Goal: Task Accomplishment & Management: Complete application form

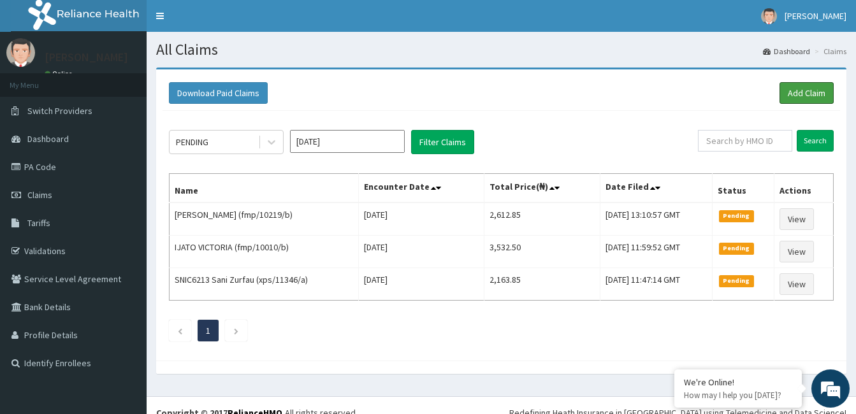
click at [808, 89] on link "Add Claim" at bounding box center [806, 93] width 54 height 22
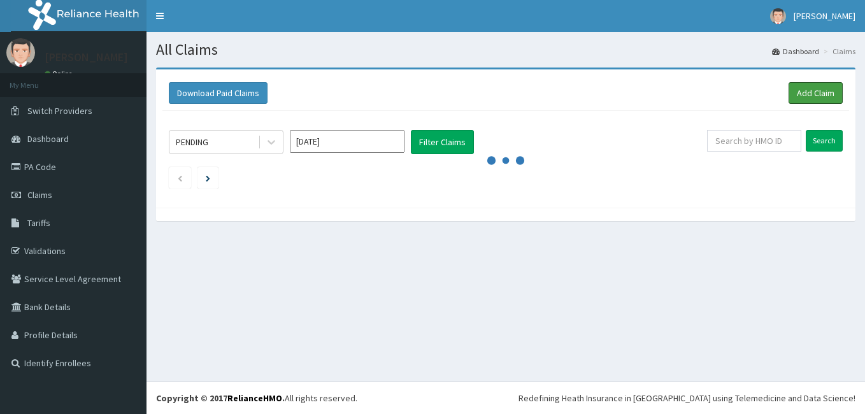
click at [805, 90] on link "Add Claim" at bounding box center [816, 93] width 54 height 22
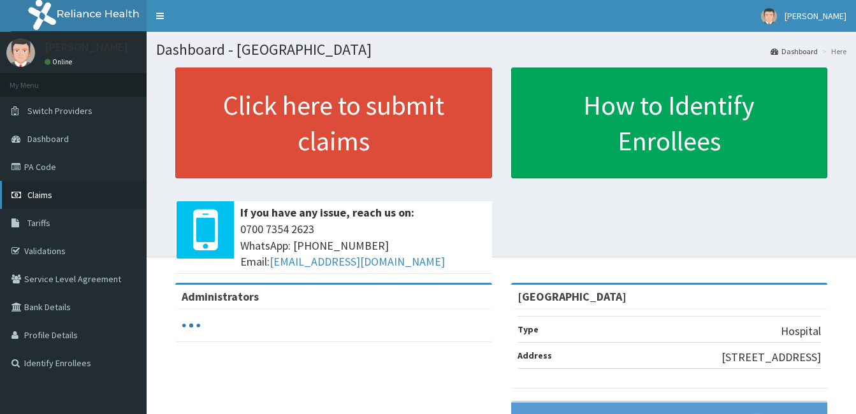
click at [69, 193] on link "Claims" at bounding box center [73, 195] width 147 height 28
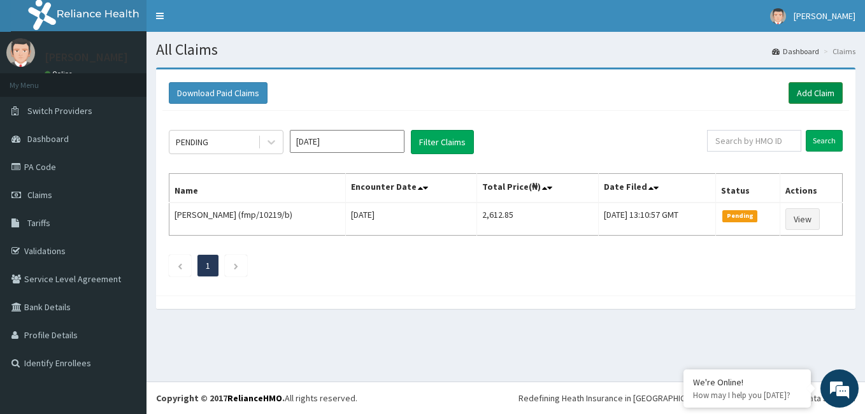
click at [812, 88] on link "Add Claim" at bounding box center [816, 93] width 54 height 22
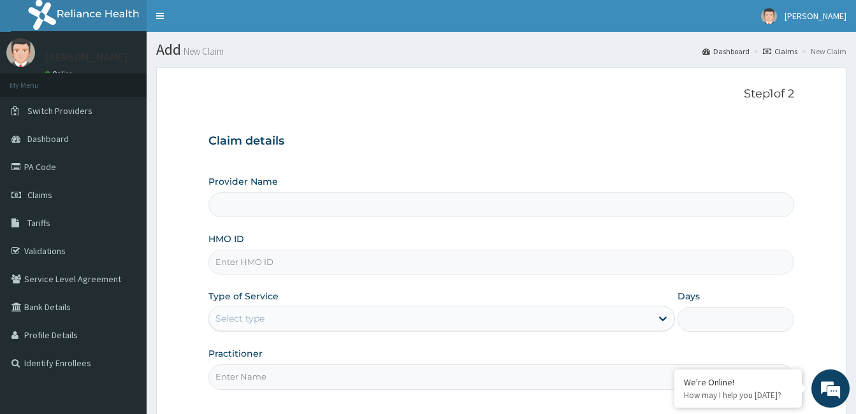
type input "[GEOGRAPHIC_DATA]"
click at [294, 265] on input "HMO ID" at bounding box center [501, 262] width 586 height 25
type input "fmp/10010/d"
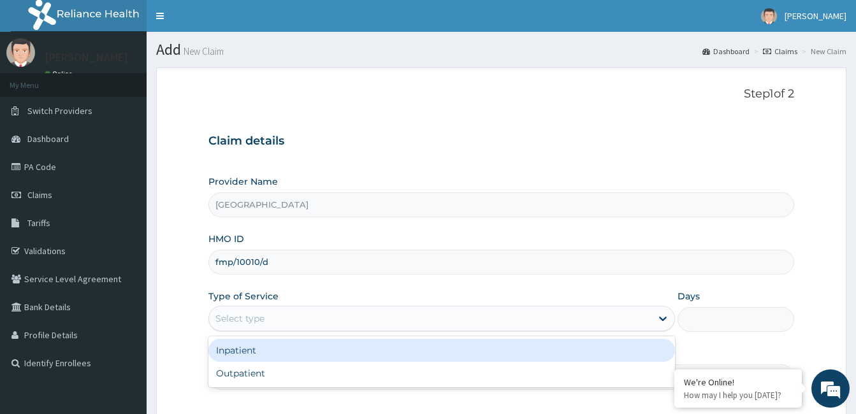
click at [287, 310] on div "Select type" at bounding box center [430, 318] width 442 height 20
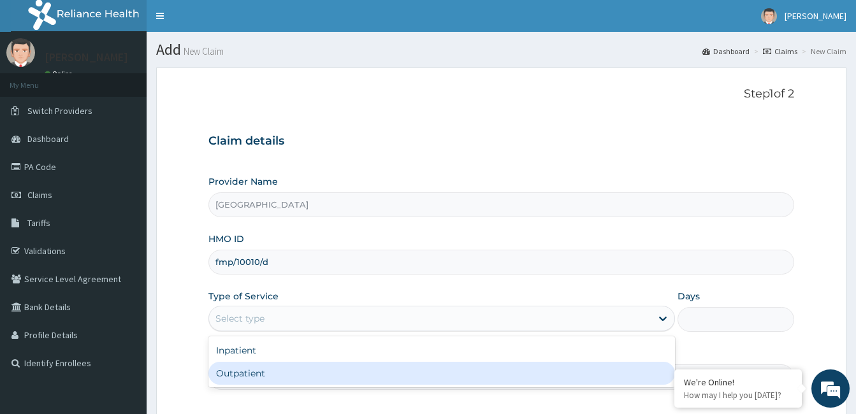
click at [281, 370] on div "Outpatient" at bounding box center [441, 373] width 466 height 23
type input "1"
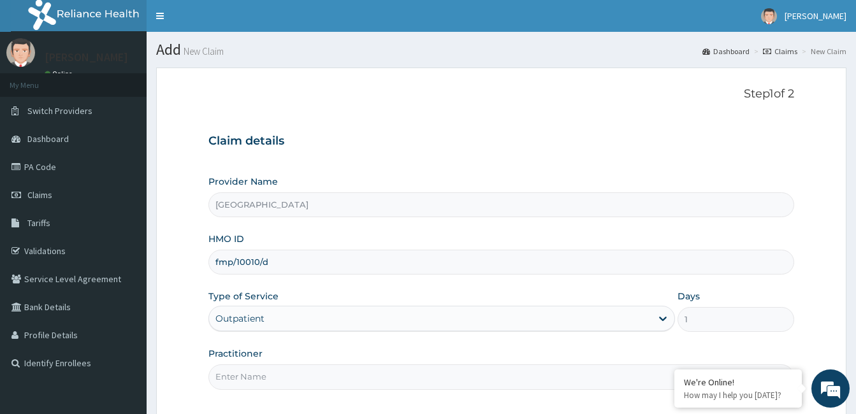
click at [319, 373] on input "Practitioner" at bounding box center [501, 376] width 586 height 25
type input "[PERSON_NAME]"
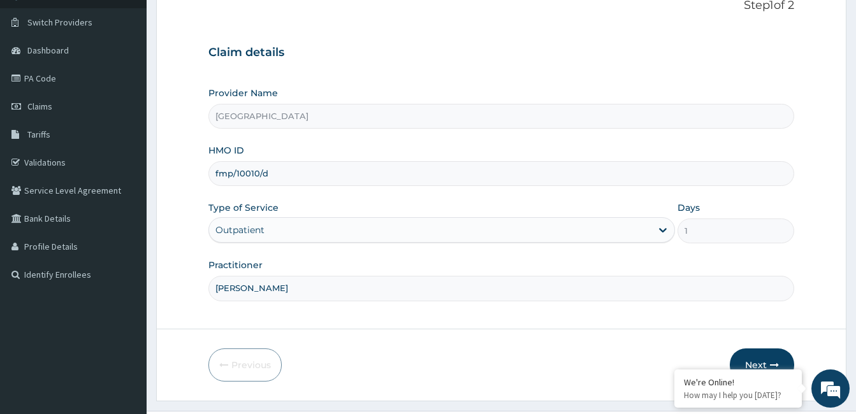
scroll to position [118, 0]
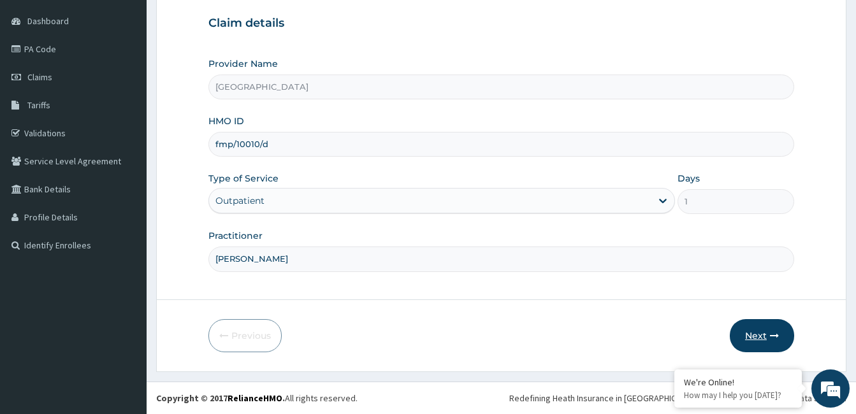
click at [770, 336] on icon "button" at bounding box center [774, 335] width 9 height 9
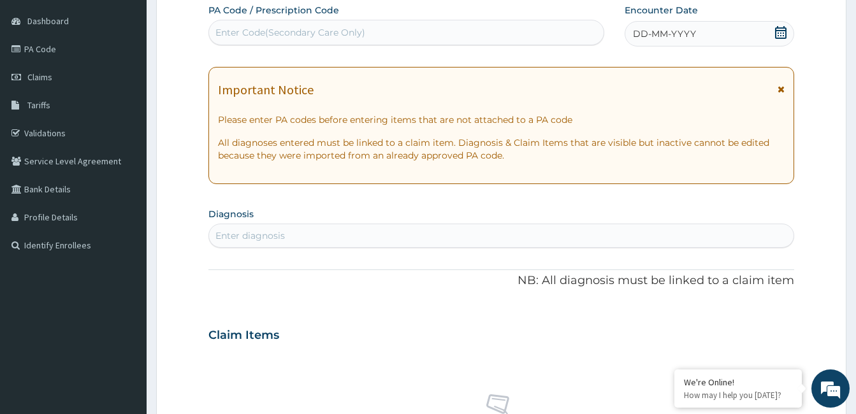
click at [780, 36] on icon at bounding box center [780, 32] width 11 height 13
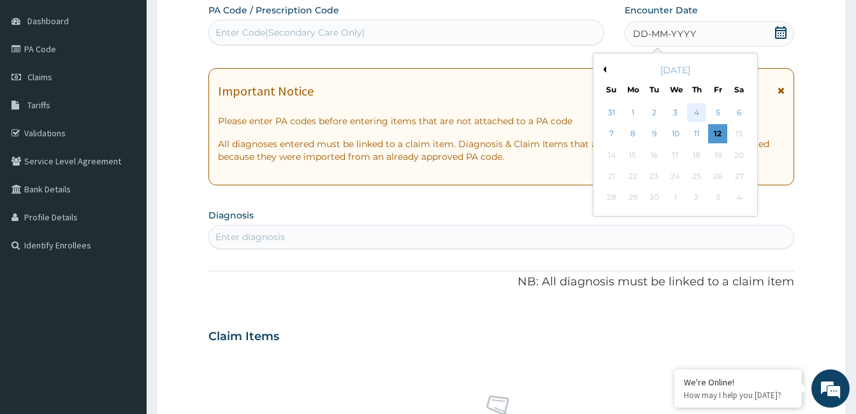
click at [695, 111] on div "4" at bounding box center [696, 112] width 19 height 19
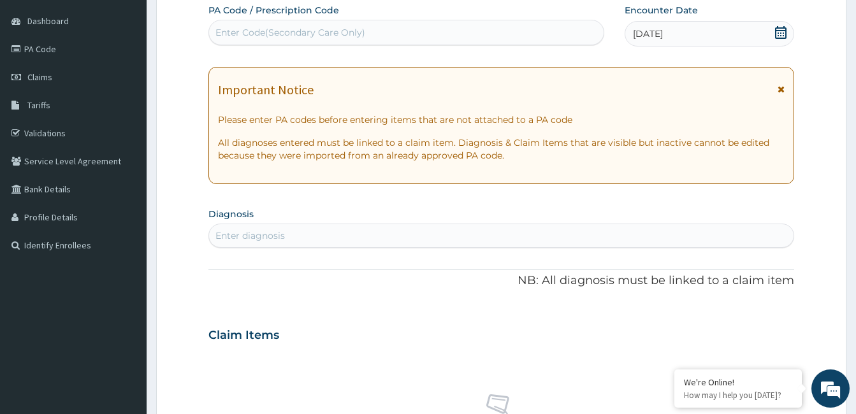
click at [315, 231] on div "Enter diagnosis" at bounding box center [501, 236] width 584 height 20
type input "[MEDICAL_DATA]"
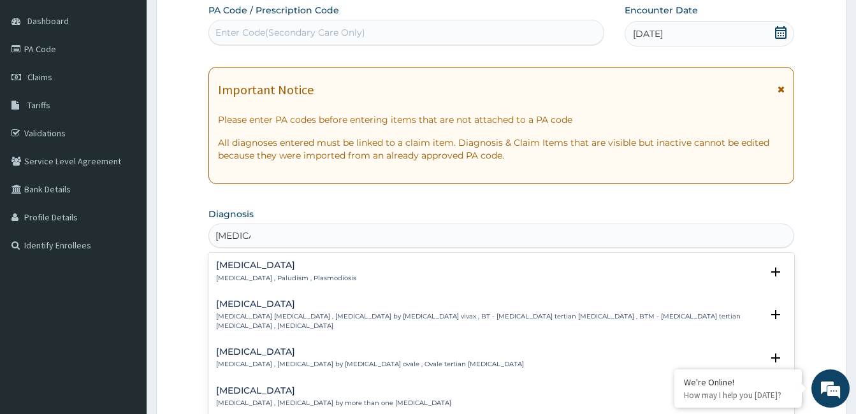
click at [248, 268] on h4 "[MEDICAL_DATA]" at bounding box center [286, 266] width 140 height 10
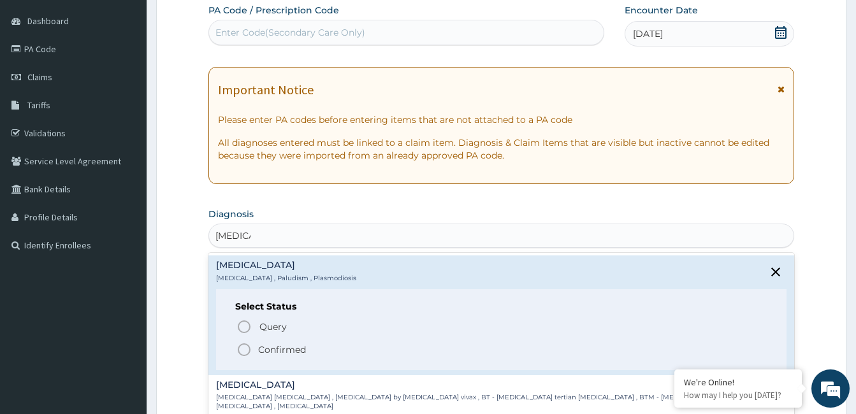
click at [243, 348] on icon "status option filled" at bounding box center [243, 349] width 15 height 15
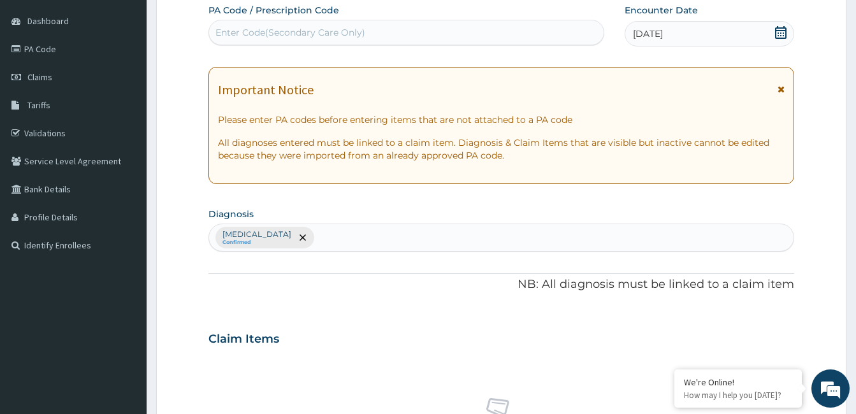
scroll to position [480, 0]
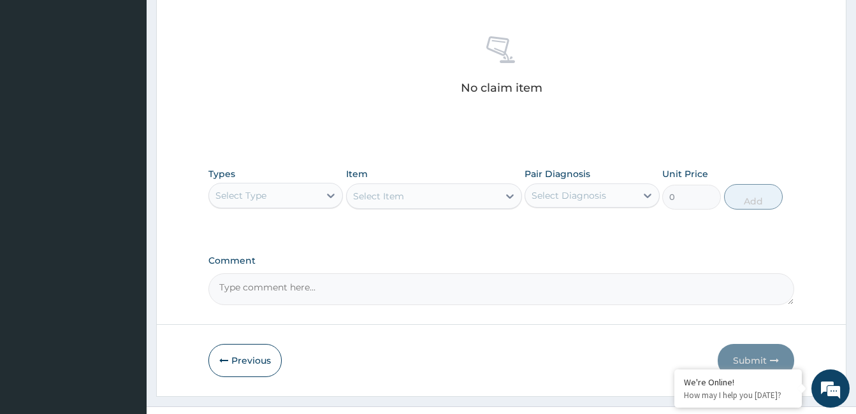
click at [289, 193] on div "Select Type" at bounding box center [264, 195] width 110 height 20
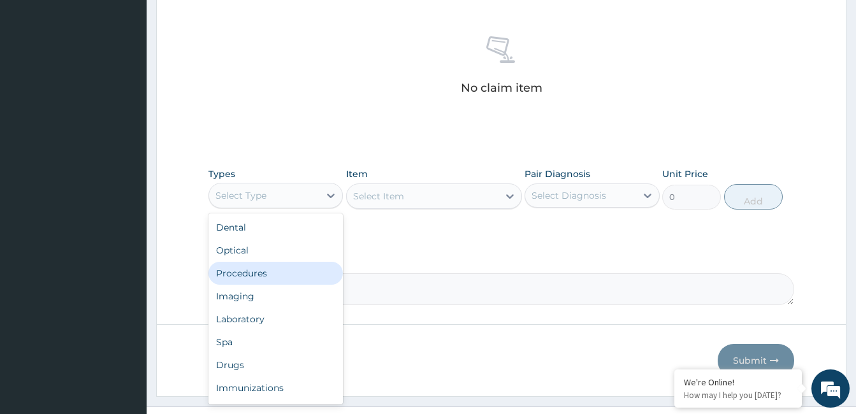
click at [287, 273] on div "Procedures" at bounding box center [275, 273] width 134 height 23
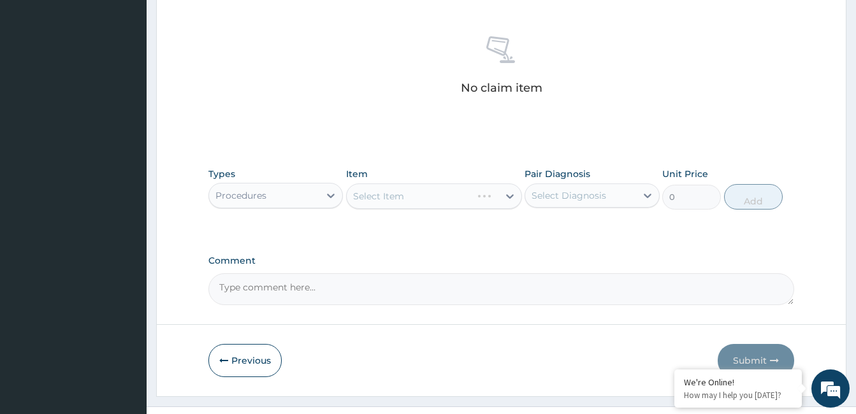
click at [492, 196] on div "Select Item" at bounding box center [434, 196] width 176 height 25
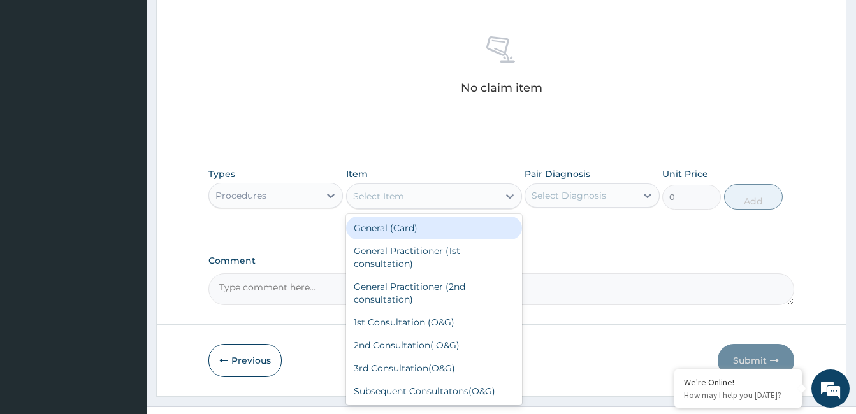
click at [464, 193] on div "Select Item" at bounding box center [423, 196] width 152 height 20
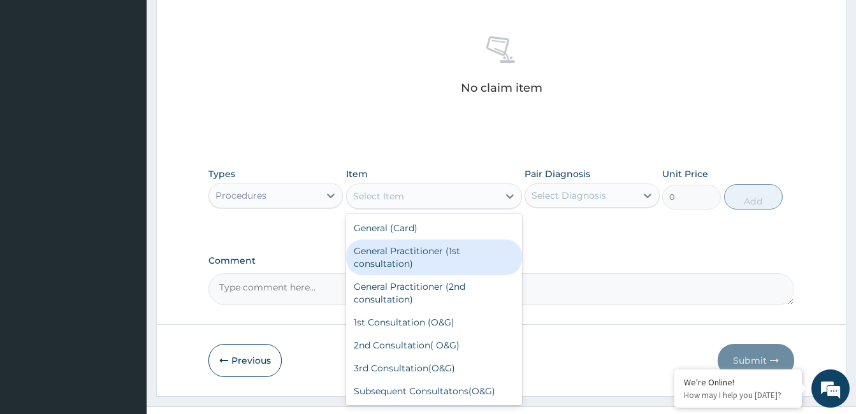
click at [466, 270] on div "General Practitioner (1st consultation)" at bounding box center [434, 258] width 176 height 36
type input "1500"
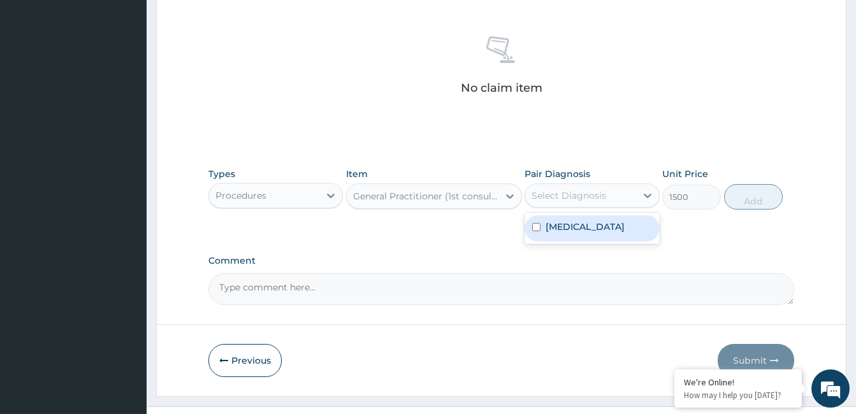
click at [619, 193] on div "Select Diagnosis" at bounding box center [580, 195] width 110 height 20
click at [607, 236] on div "Malaria" at bounding box center [591, 228] width 134 height 26
checkbox input "true"
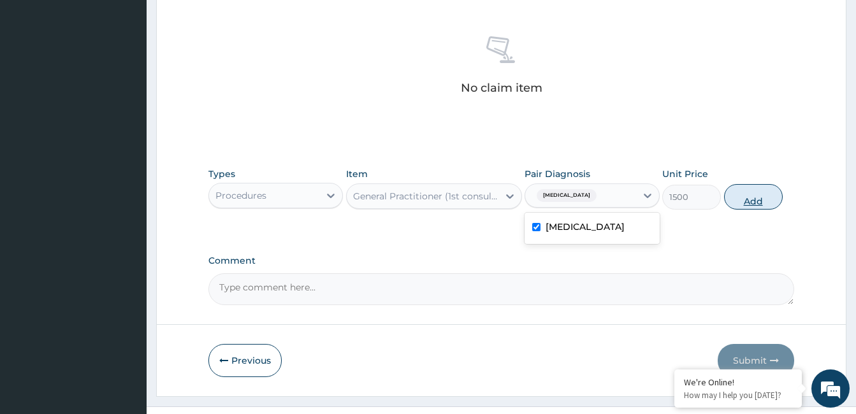
click at [741, 206] on button "Add" at bounding box center [753, 196] width 59 height 25
type input "0"
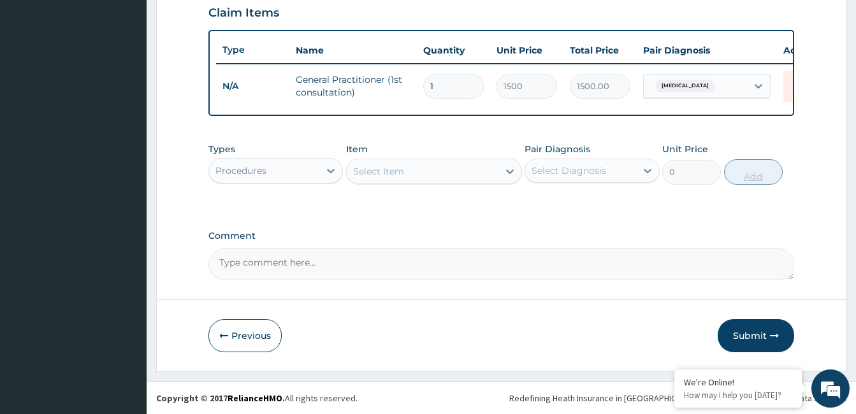
scroll to position [454, 0]
click at [290, 164] on div "Procedures" at bounding box center [264, 171] width 110 height 20
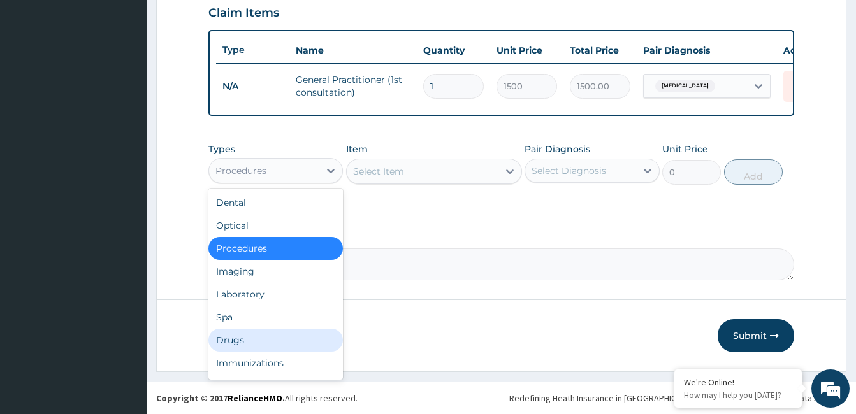
click at [259, 331] on div "Drugs" at bounding box center [275, 340] width 134 height 23
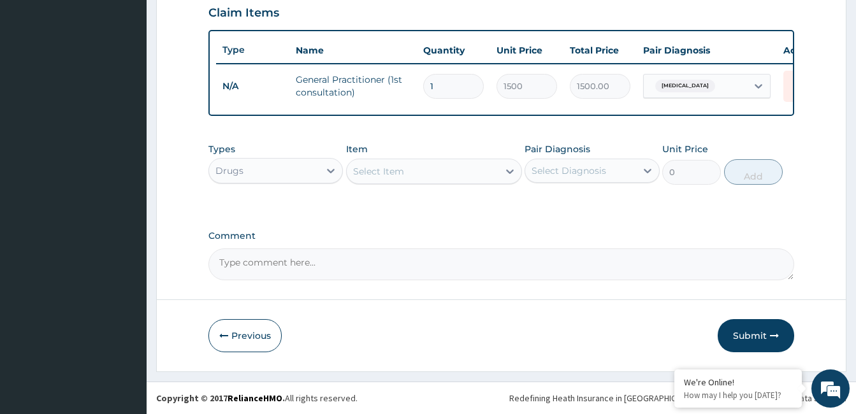
click at [463, 166] on div "Select Item" at bounding box center [423, 171] width 152 height 20
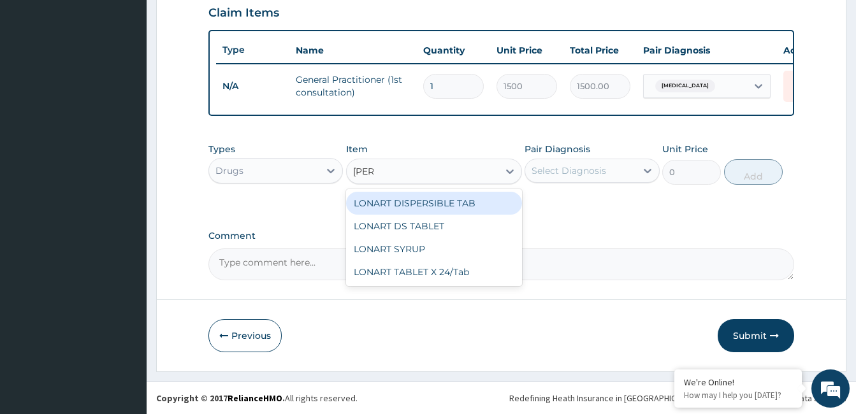
type input "lonar"
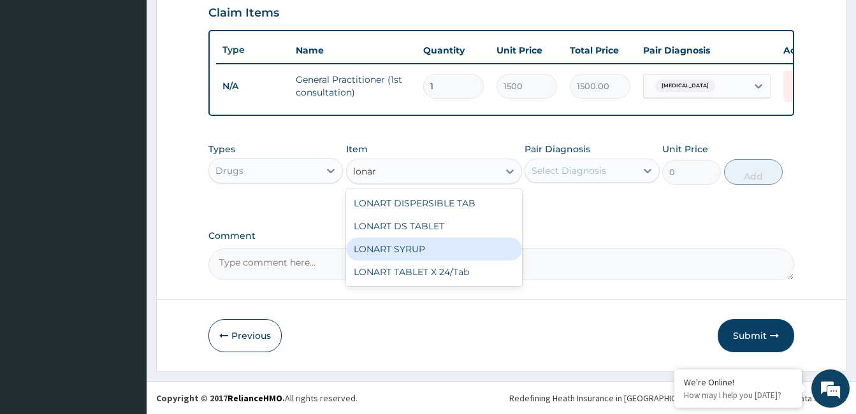
click at [456, 250] on div "LONART SYRUP" at bounding box center [434, 249] width 176 height 23
type input "525"
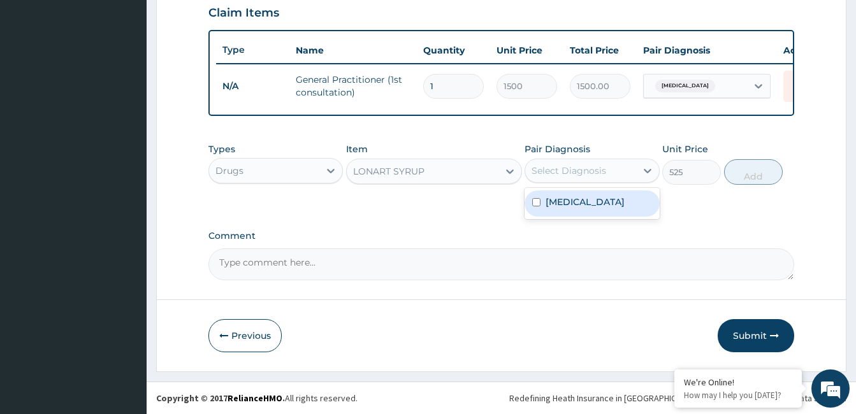
click at [630, 166] on div "Select Diagnosis" at bounding box center [580, 171] width 110 height 20
click at [624, 204] on div "Malaria" at bounding box center [591, 204] width 134 height 26
checkbox input "true"
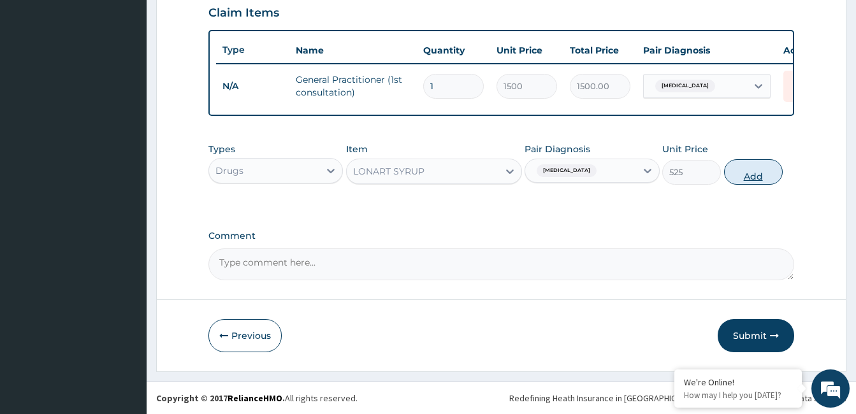
click at [757, 169] on button "Add" at bounding box center [753, 171] width 59 height 25
type input "0"
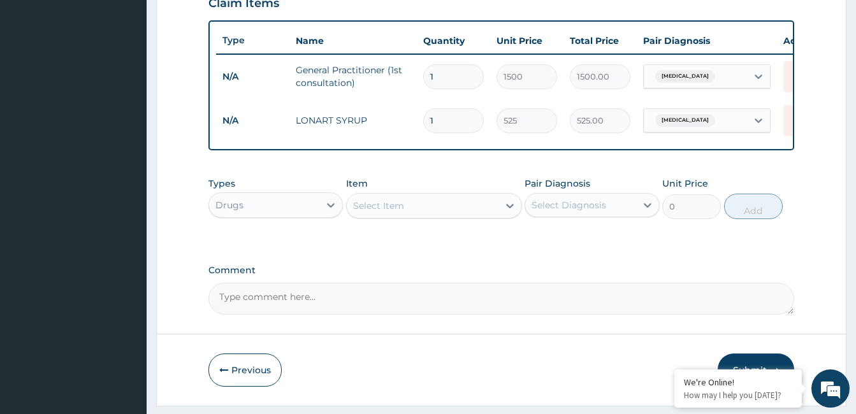
click at [382, 212] on div "Select Item" at bounding box center [378, 205] width 51 height 13
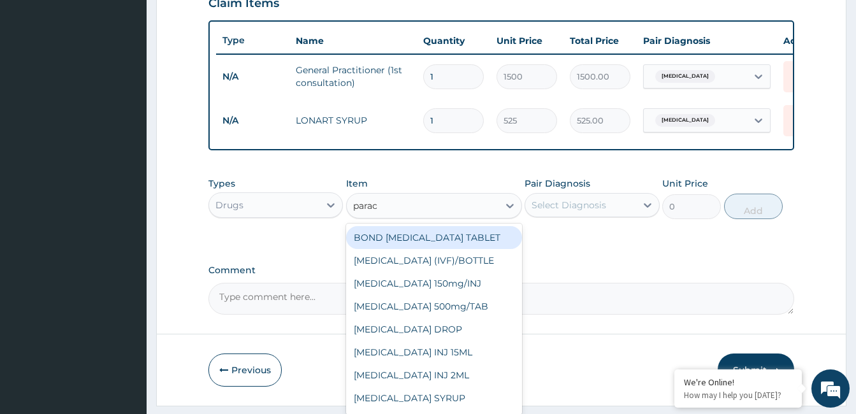
type input "parace"
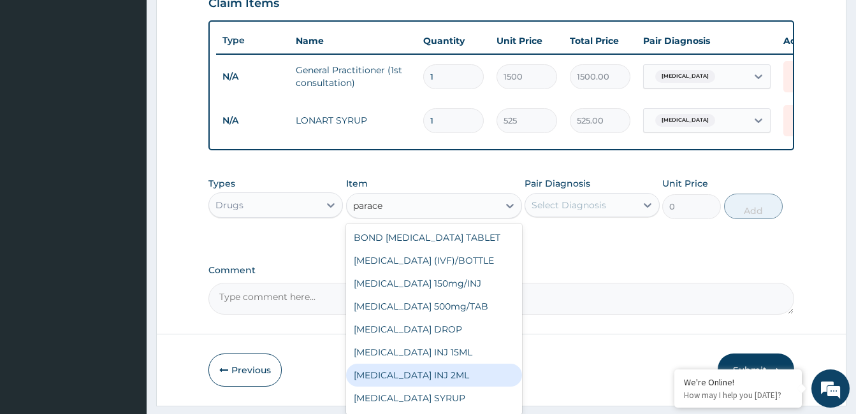
scroll to position [20, 0]
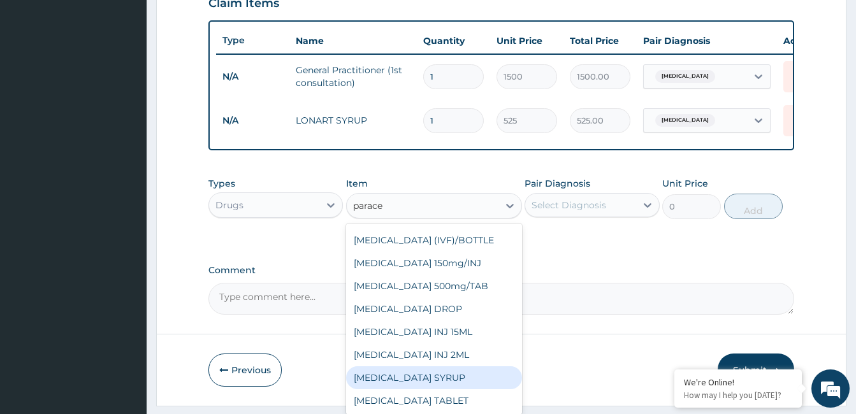
click at [479, 384] on div "PARACETAMOL SYRUP" at bounding box center [434, 377] width 176 height 23
type input "131.25"
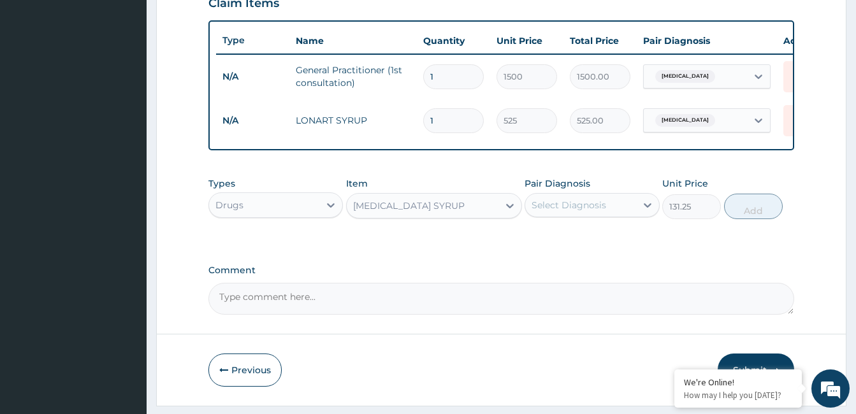
click at [611, 208] on div "Select Diagnosis" at bounding box center [580, 205] width 110 height 20
click at [611, 245] on div "Malaria" at bounding box center [591, 238] width 134 height 26
checkbox input "true"
click at [753, 205] on button "Add" at bounding box center [753, 206] width 59 height 25
type input "0"
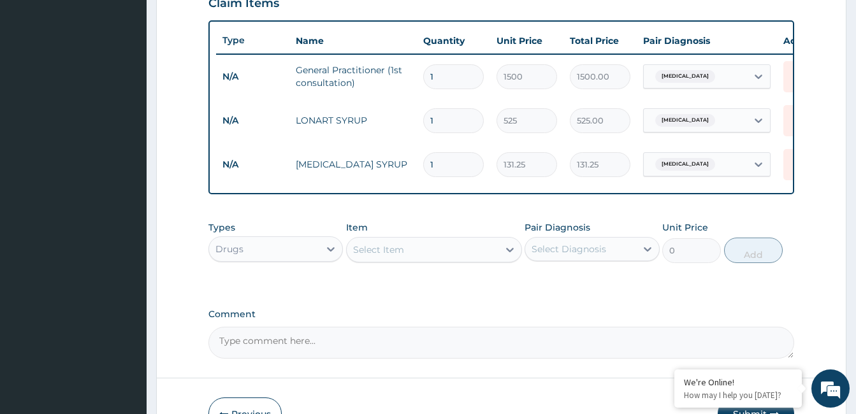
click at [405, 259] on div "Select Item" at bounding box center [423, 250] width 152 height 20
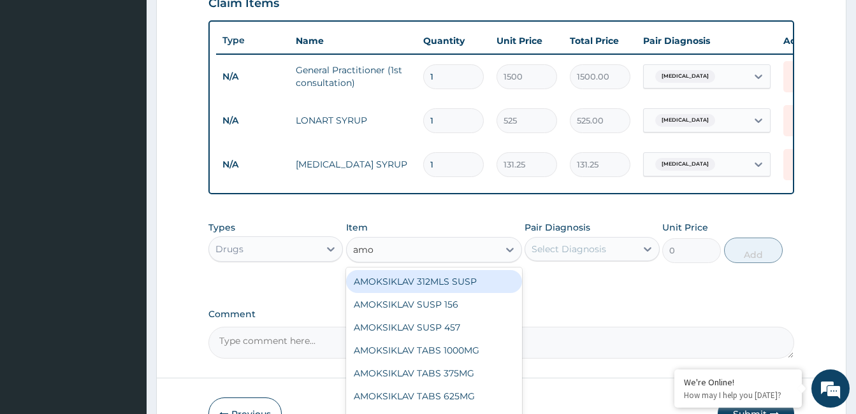
type input "amox"
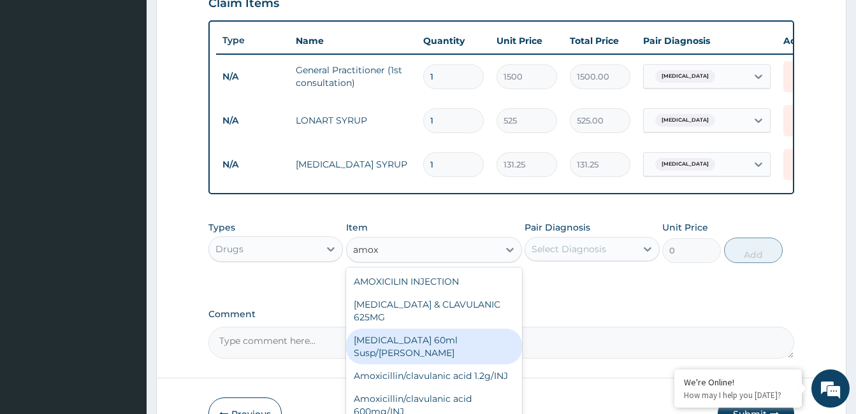
click at [439, 350] on div "Amoxicillin 60ml Susp/bott" at bounding box center [434, 347] width 176 height 36
type input "183.75"
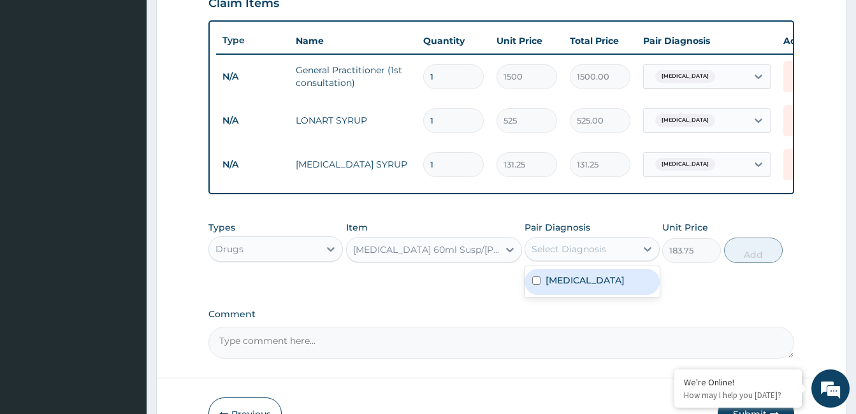
click at [579, 256] on div "Select Diagnosis" at bounding box center [568, 249] width 75 height 13
click at [589, 284] on div "Malaria" at bounding box center [591, 282] width 134 height 26
checkbox input "true"
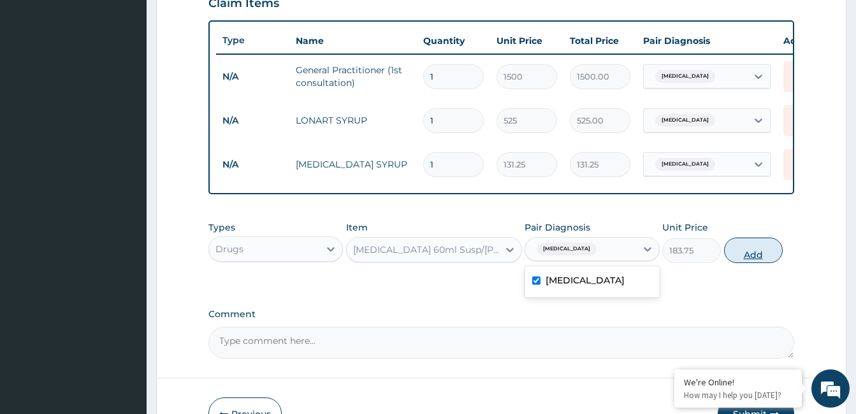
click at [746, 263] on button "Add" at bounding box center [753, 250] width 59 height 25
type input "0"
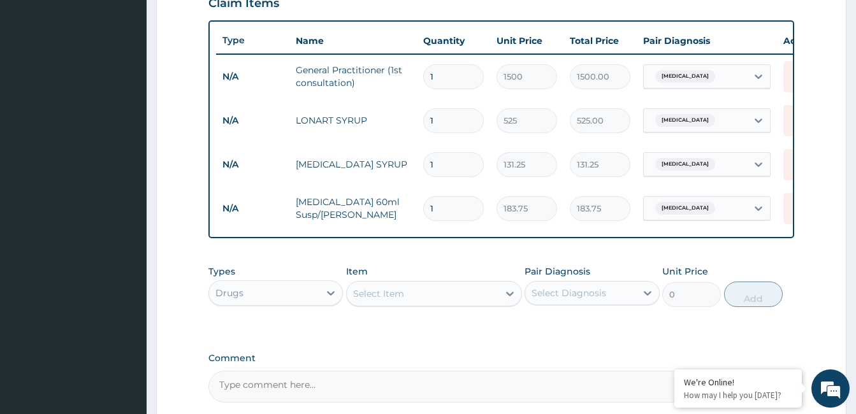
click at [389, 300] on div "Select Item" at bounding box center [378, 293] width 51 height 13
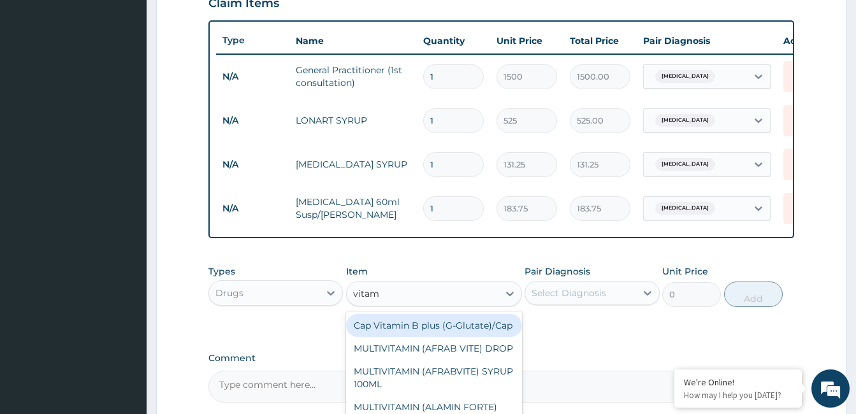
type input "vitami"
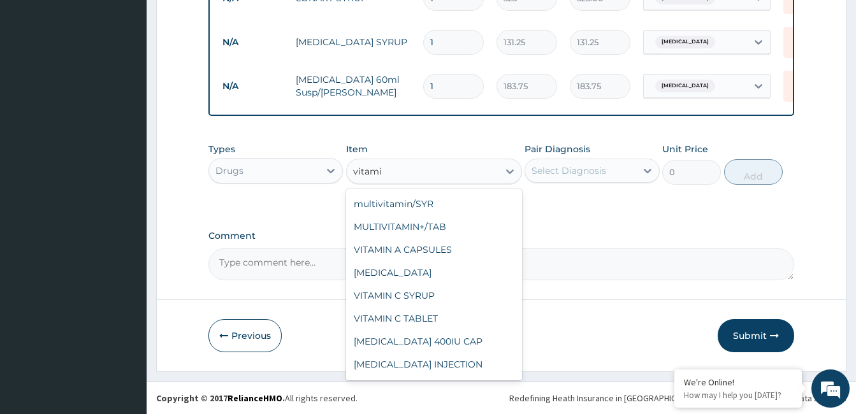
scroll to position [382, 0]
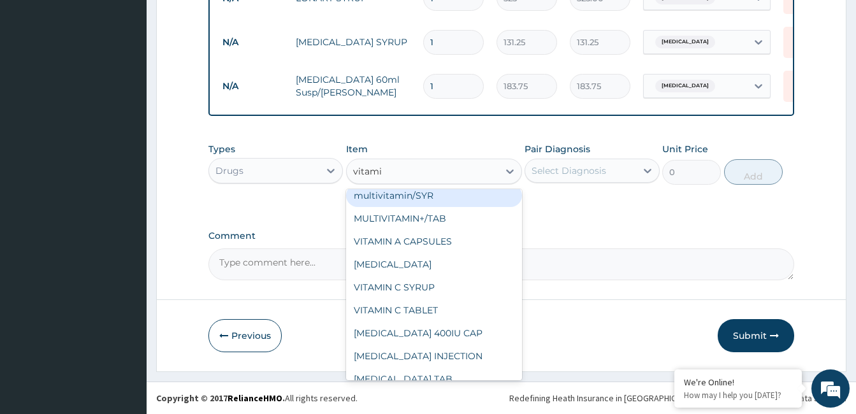
click at [484, 207] on div "multivitamin/SYR" at bounding box center [434, 195] width 176 height 23
type input "105"
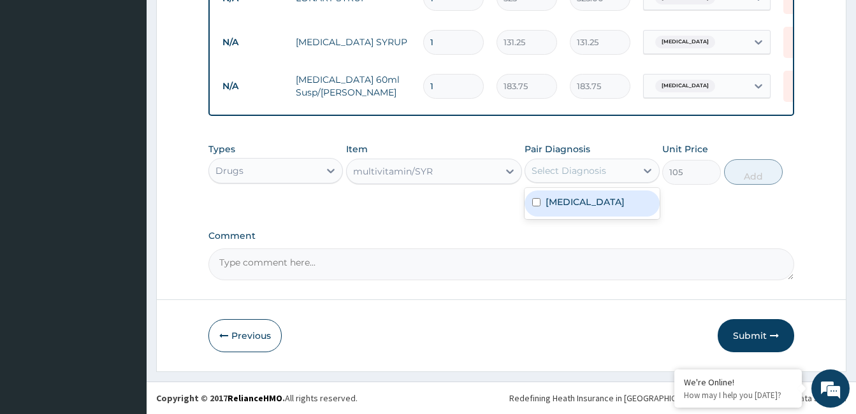
click at [607, 173] on div "Select Diagnosis" at bounding box center [580, 171] width 110 height 20
click at [613, 203] on div "Malaria" at bounding box center [591, 204] width 134 height 26
checkbox input "true"
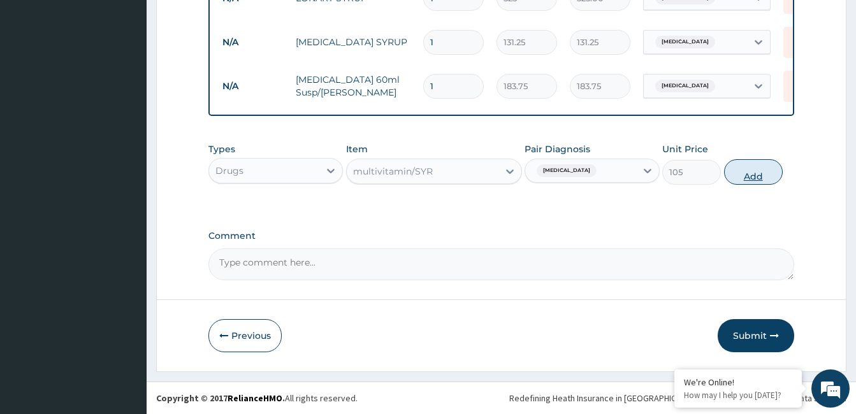
click at [768, 171] on button "Add" at bounding box center [753, 171] width 59 height 25
type input "0"
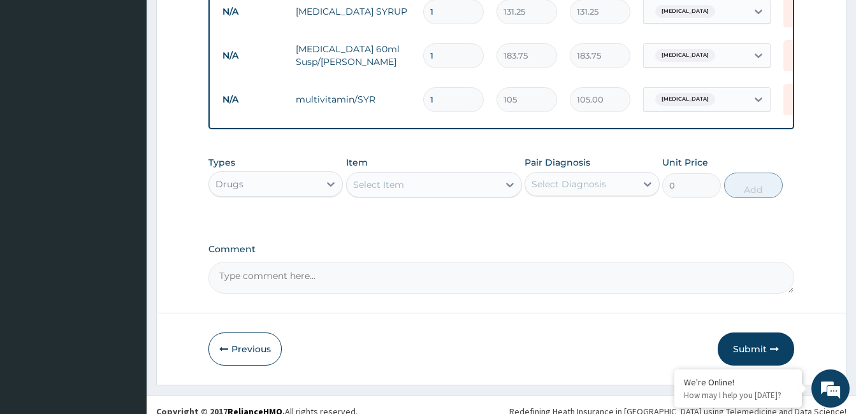
scroll to position [630, 0]
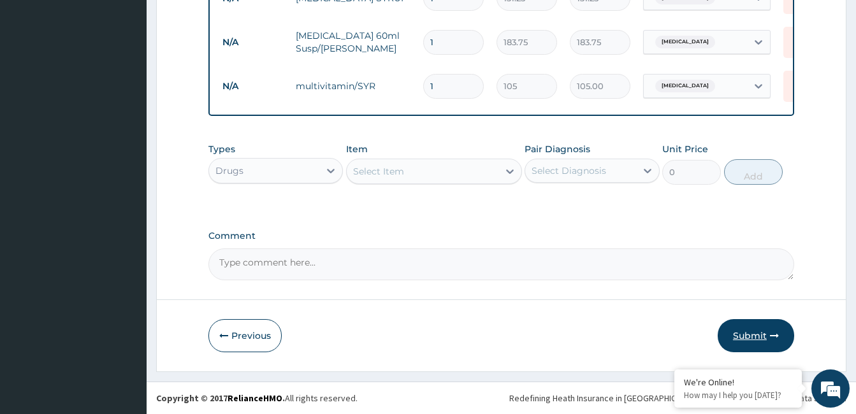
click at [771, 334] on icon "button" at bounding box center [774, 335] width 9 height 9
